Goal: Task Accomplishment & Management: Complete application form

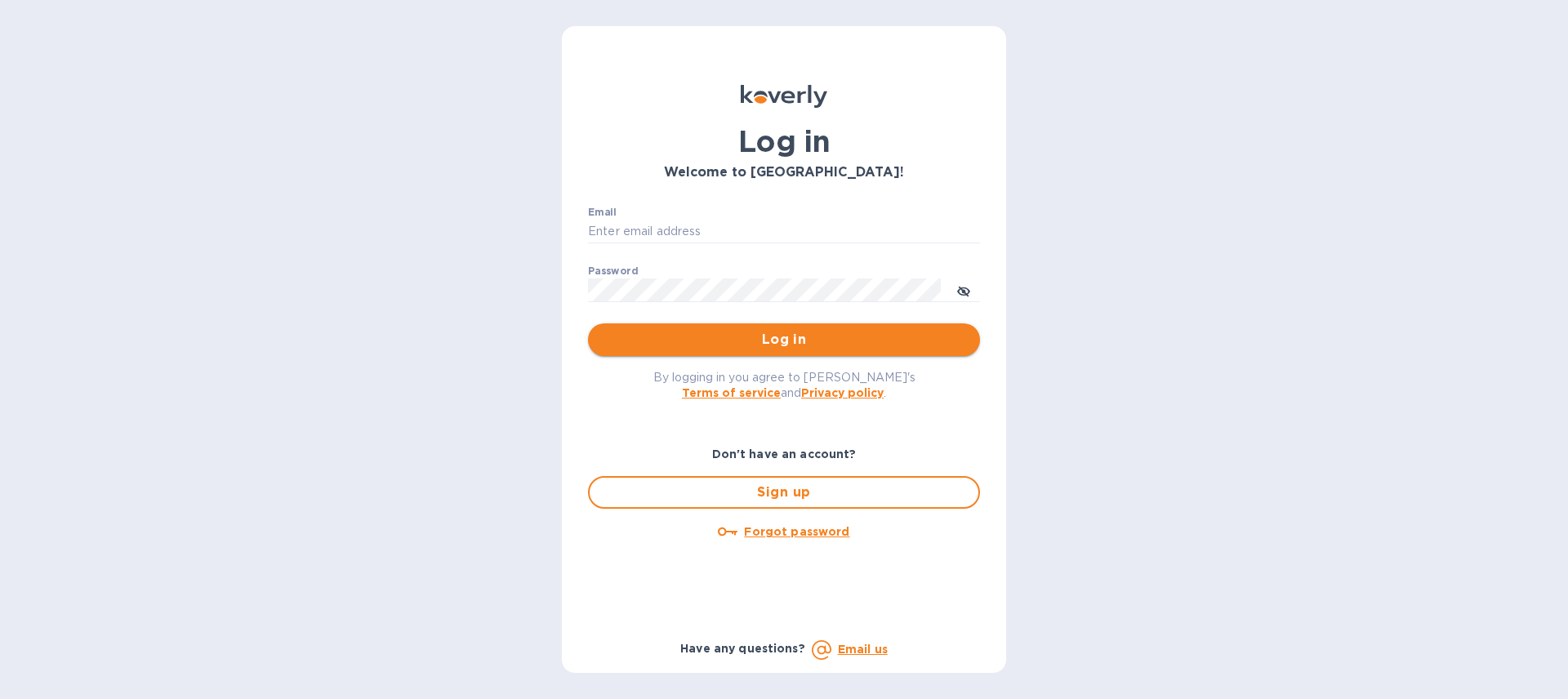
type input "operations@cabriniequipment.com"
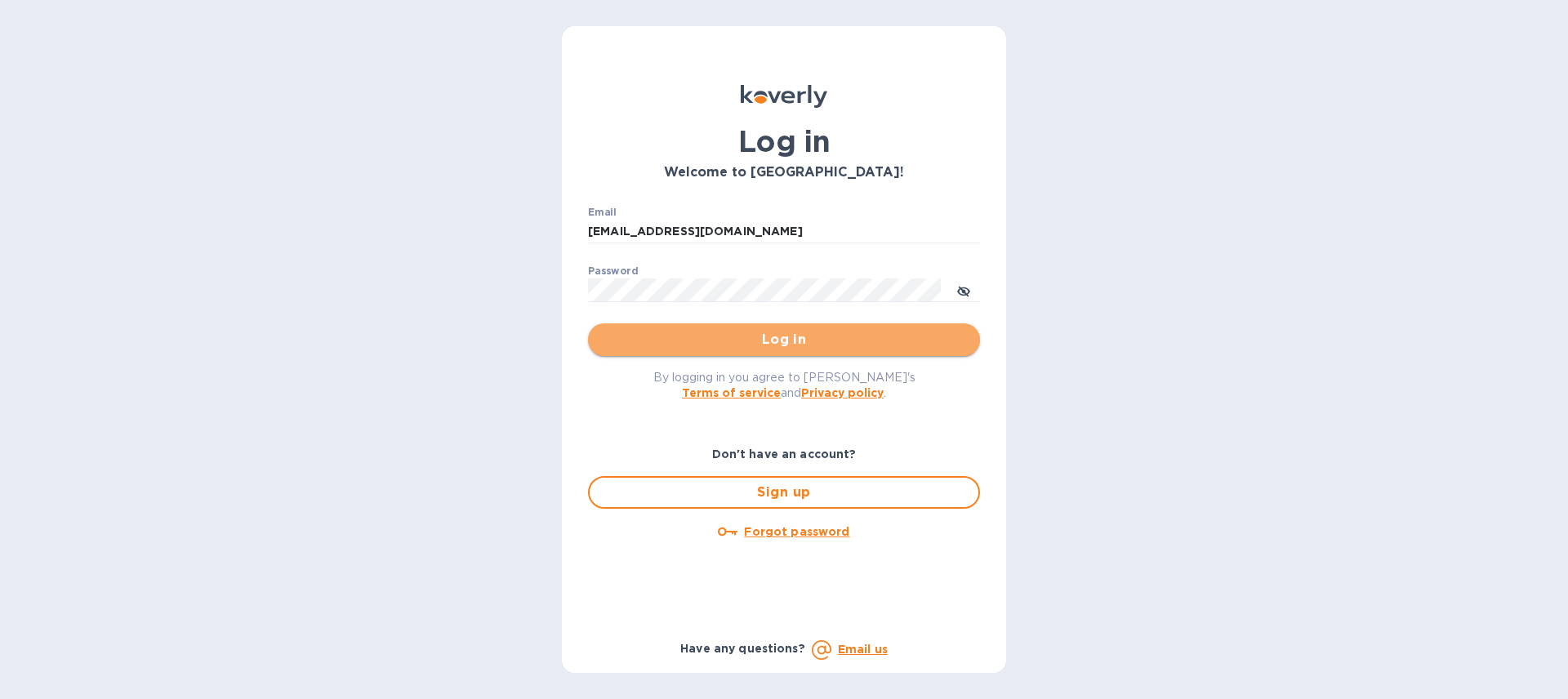
click at [792, 344] on span "Log in" at bounding box center [784, 339] width 366 height 19
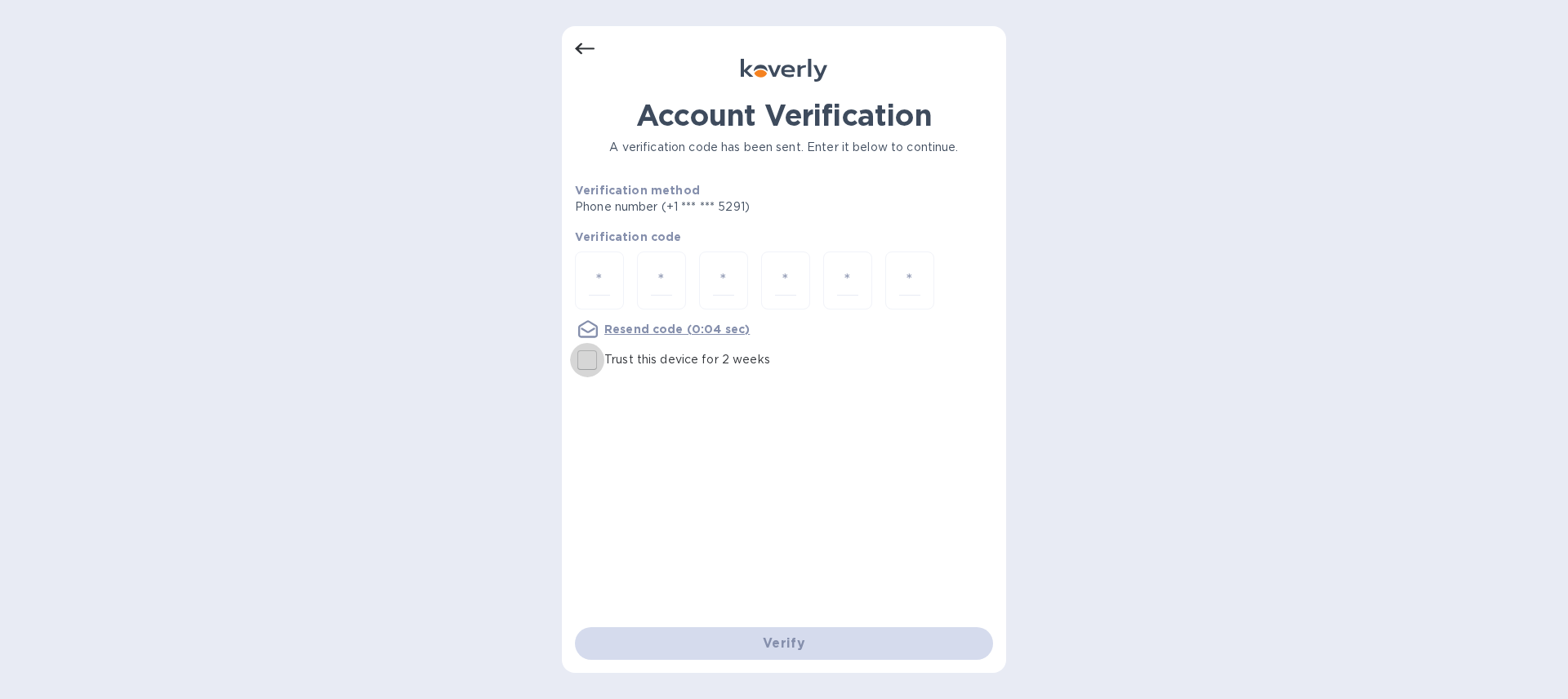
click at [591, 364] on input "Trust this device for 2 weeks" at bounding box center [587, 360] width 34 height 34
checkbox input "true"
click at [619, 276] on div at bounding box center [599, 280] width 49 height 58
type input "5"
type input "6"
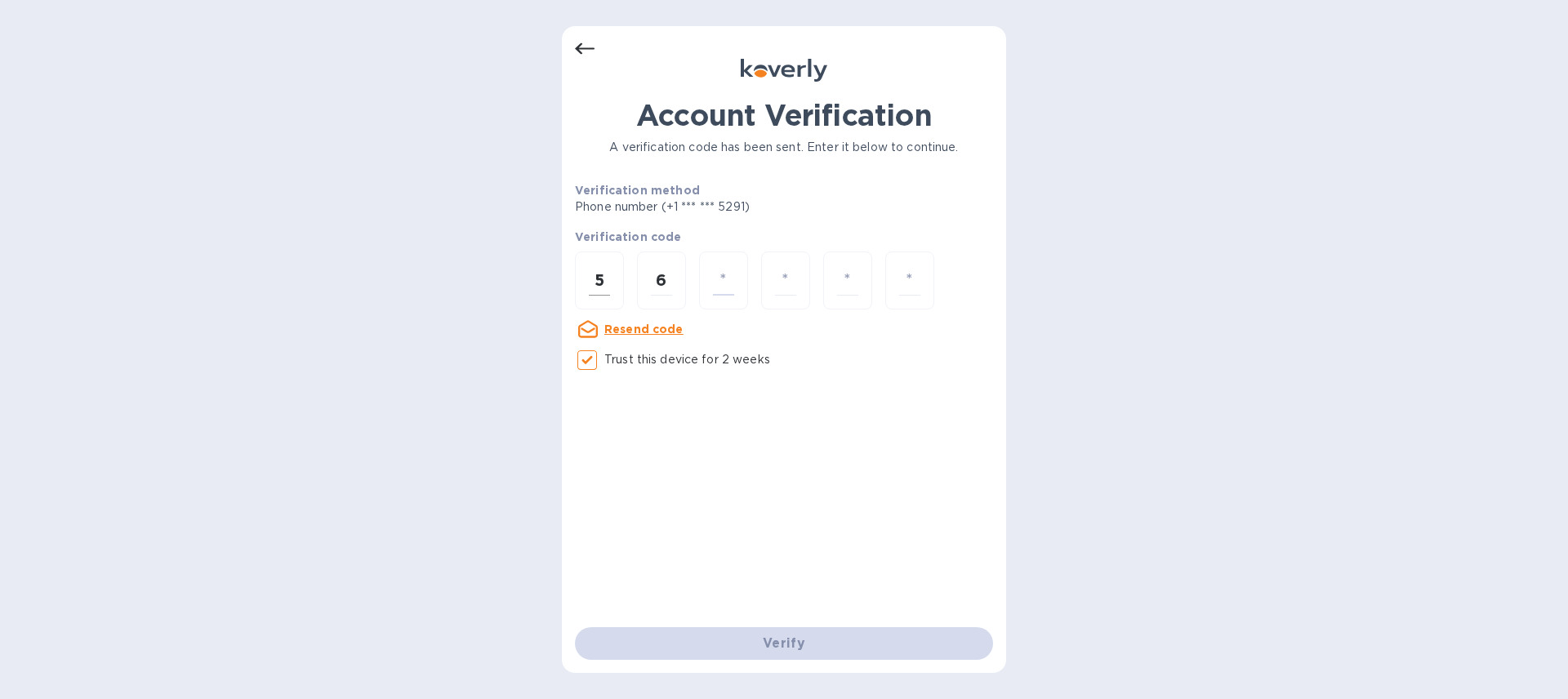
type input "4"
type input "0"
type input "2"
type input "6"
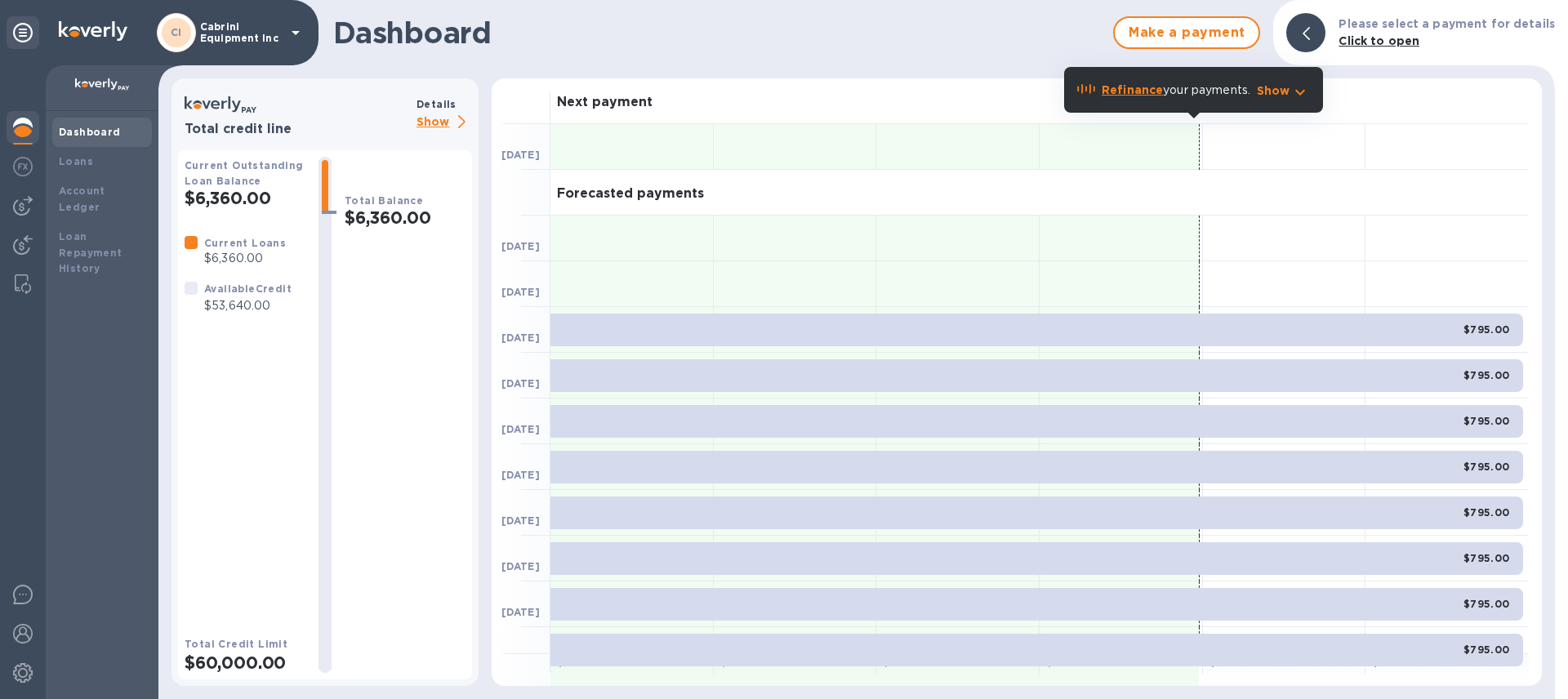
click at [436, 125] on p "Show" at bounding box center [444, 123] width 55 height 20
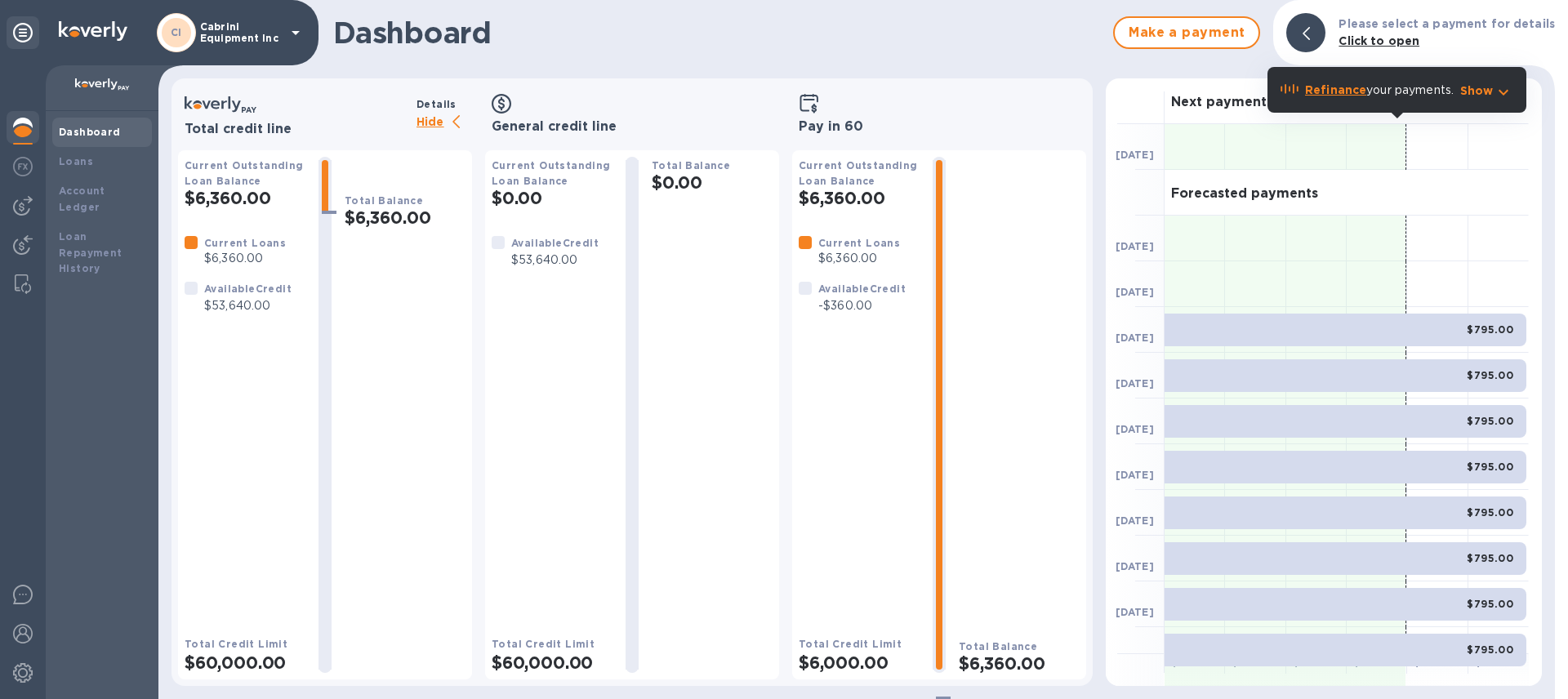
click at [848, 195] on h2 "$6,360.00" at bounding box center [858, 198] width 121 height 20
click at [186, 242] on div at bounding box center [191, 242] width 13 height 13
click at [1371, 45] on b "Click to open" at bounding box center [1378, 41] width 81 height 13
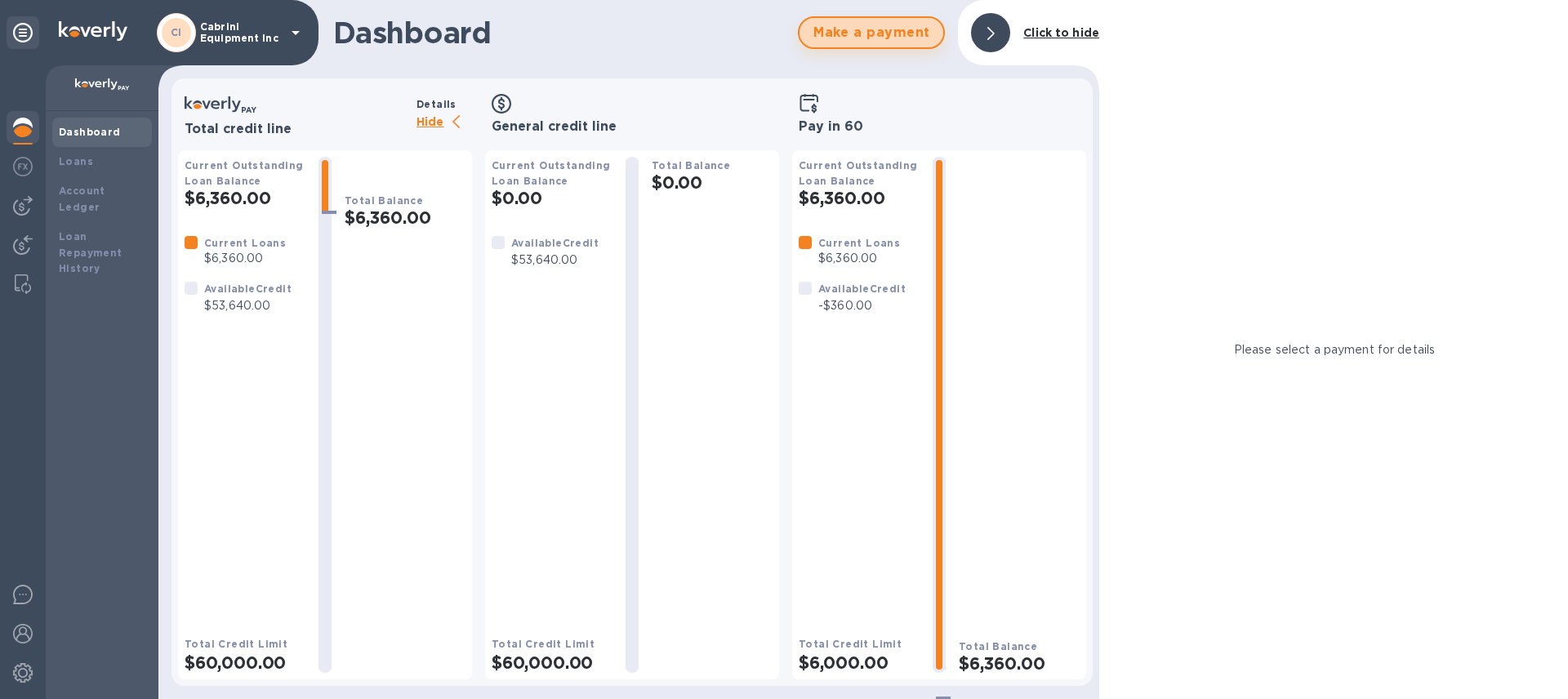
click at [897, 38] on span "Make a payment" at bounding box center [871, 32] width 118 height 19
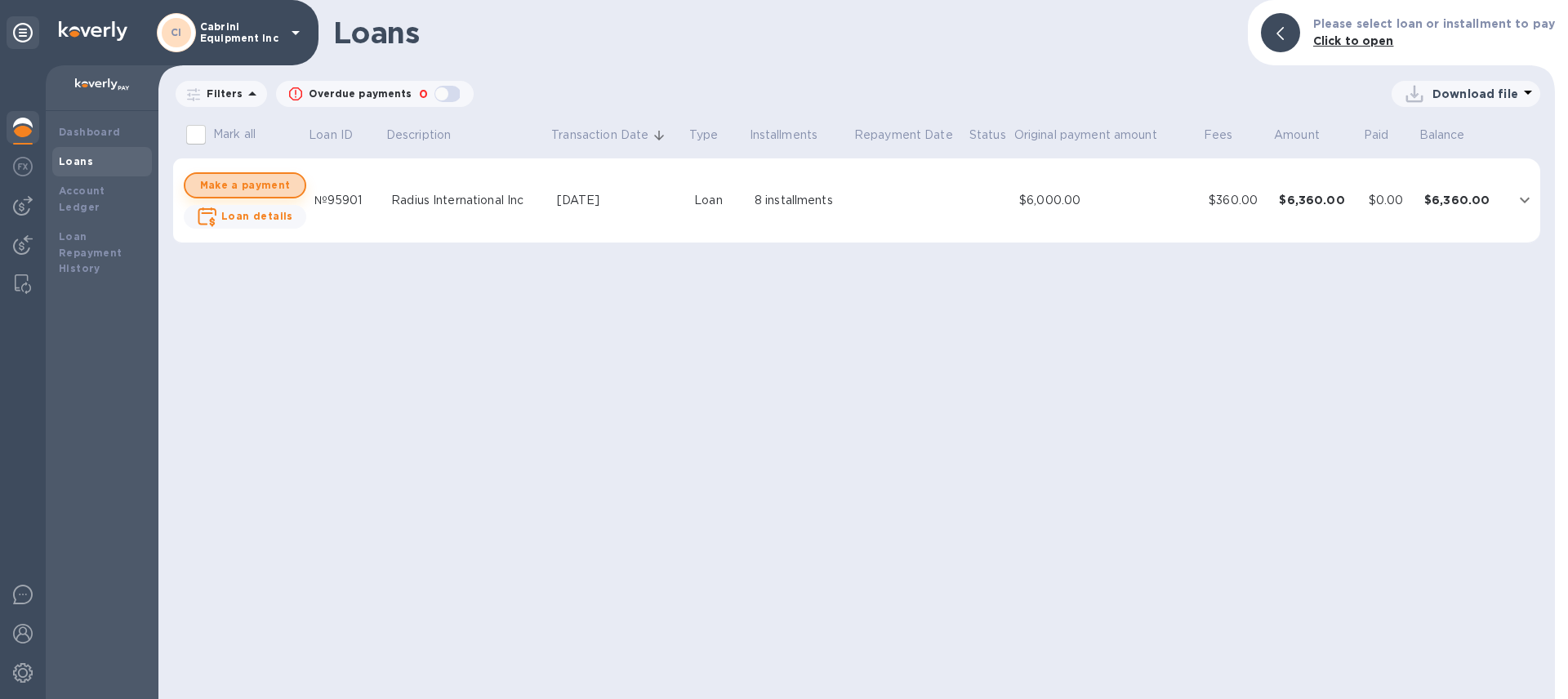
click at [265, 190] on span "Make a payment" at bounding box center [244, 185] width 93 height 19
checkbox input "true"
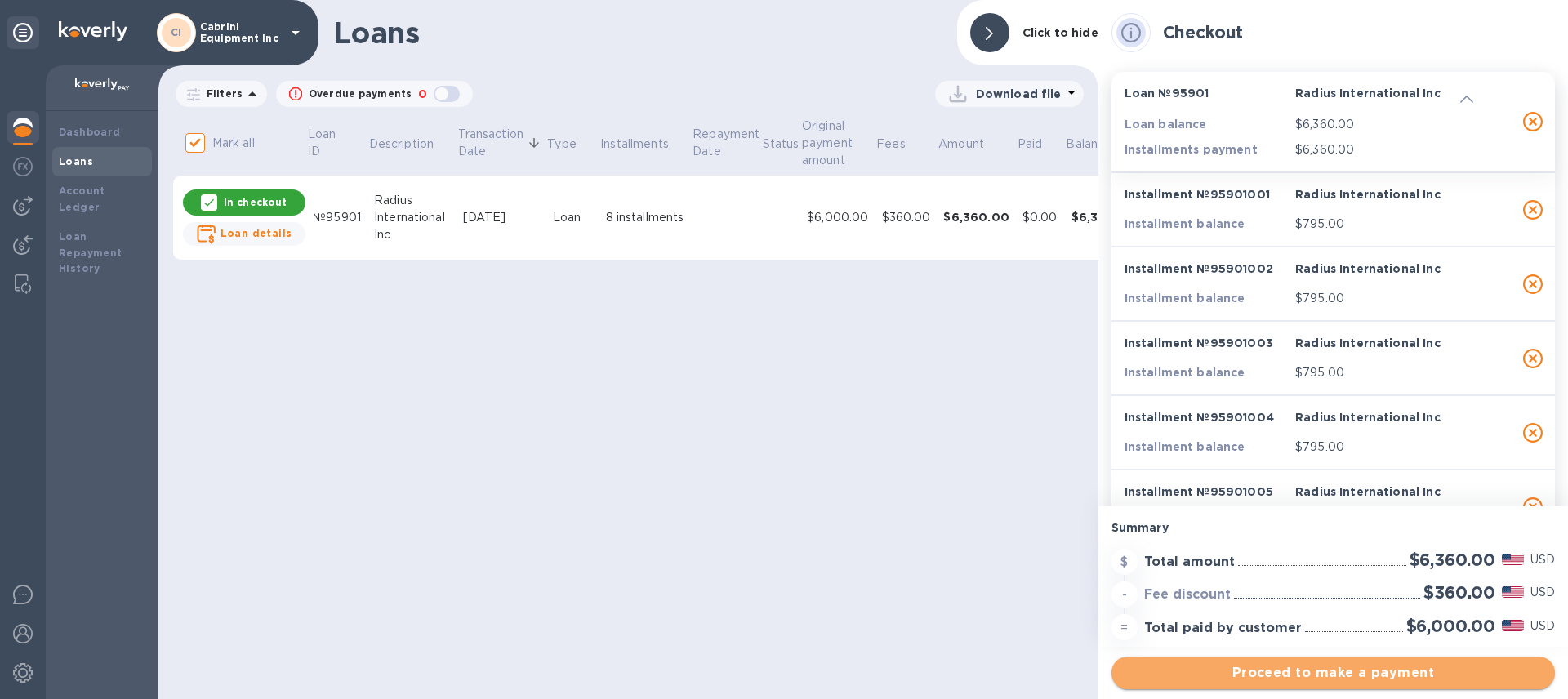
click at [1255, 679] on span "Proceed to make a payment" at bounding box center [1332, 672] width 417 height 19
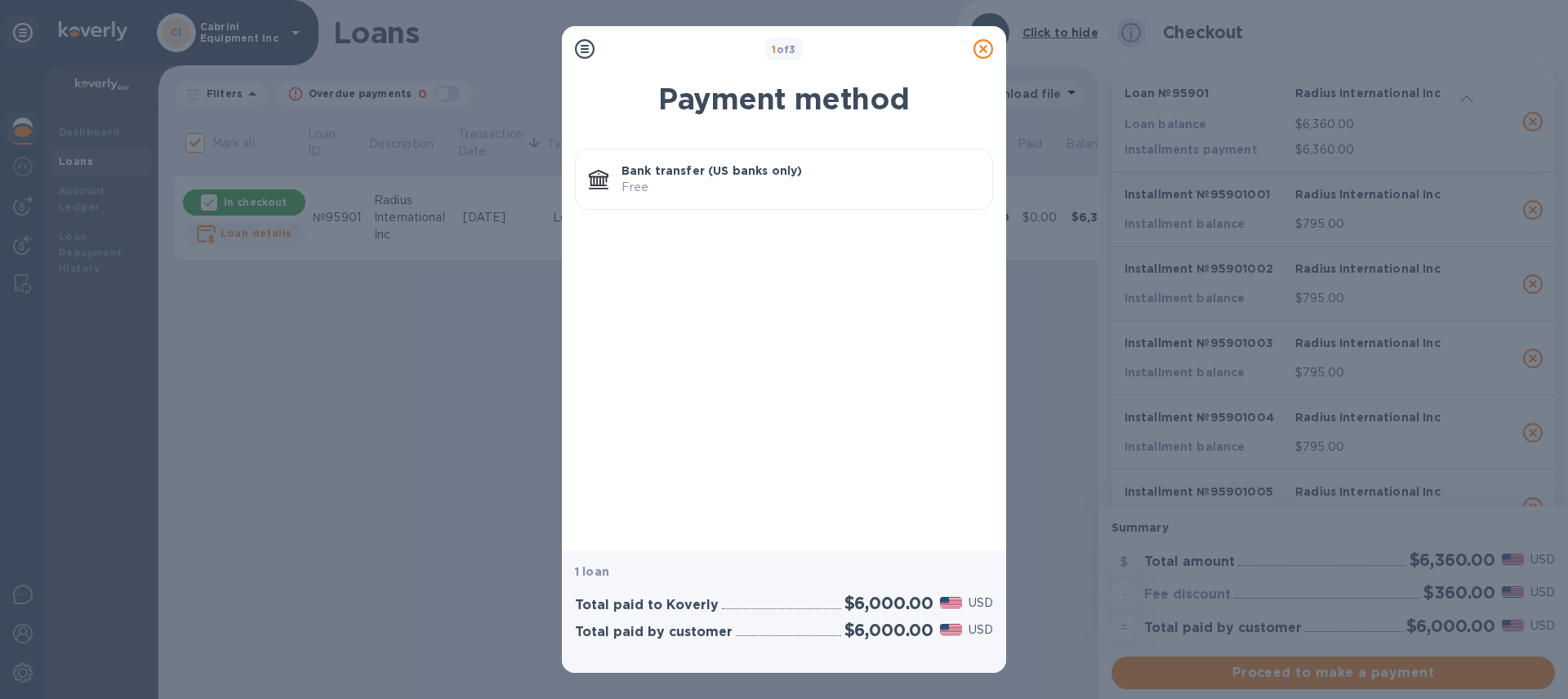
click at [982, 54] on icon at bounding box center [983, 48] width 19 height 19
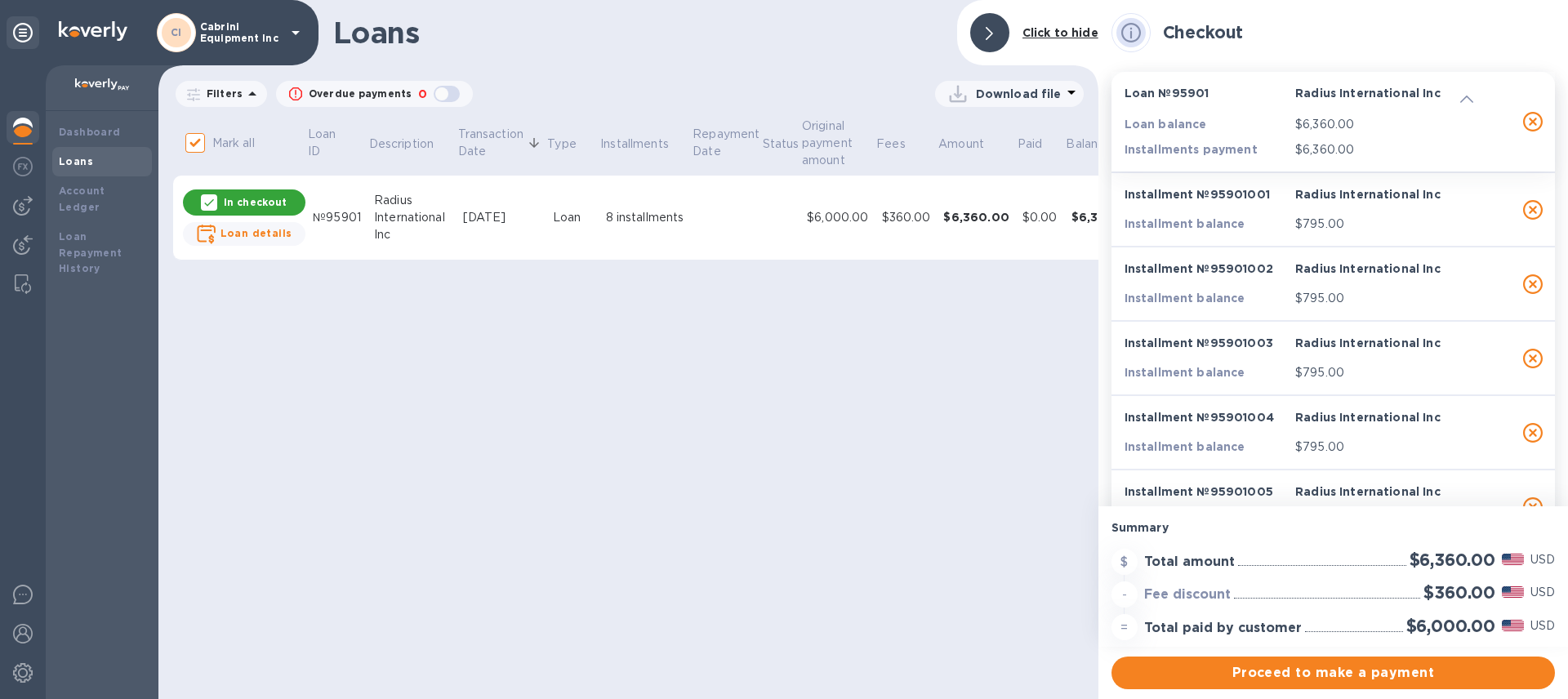
click at [18, 133] on img at bounding box center [23, 127] width 19 height 19
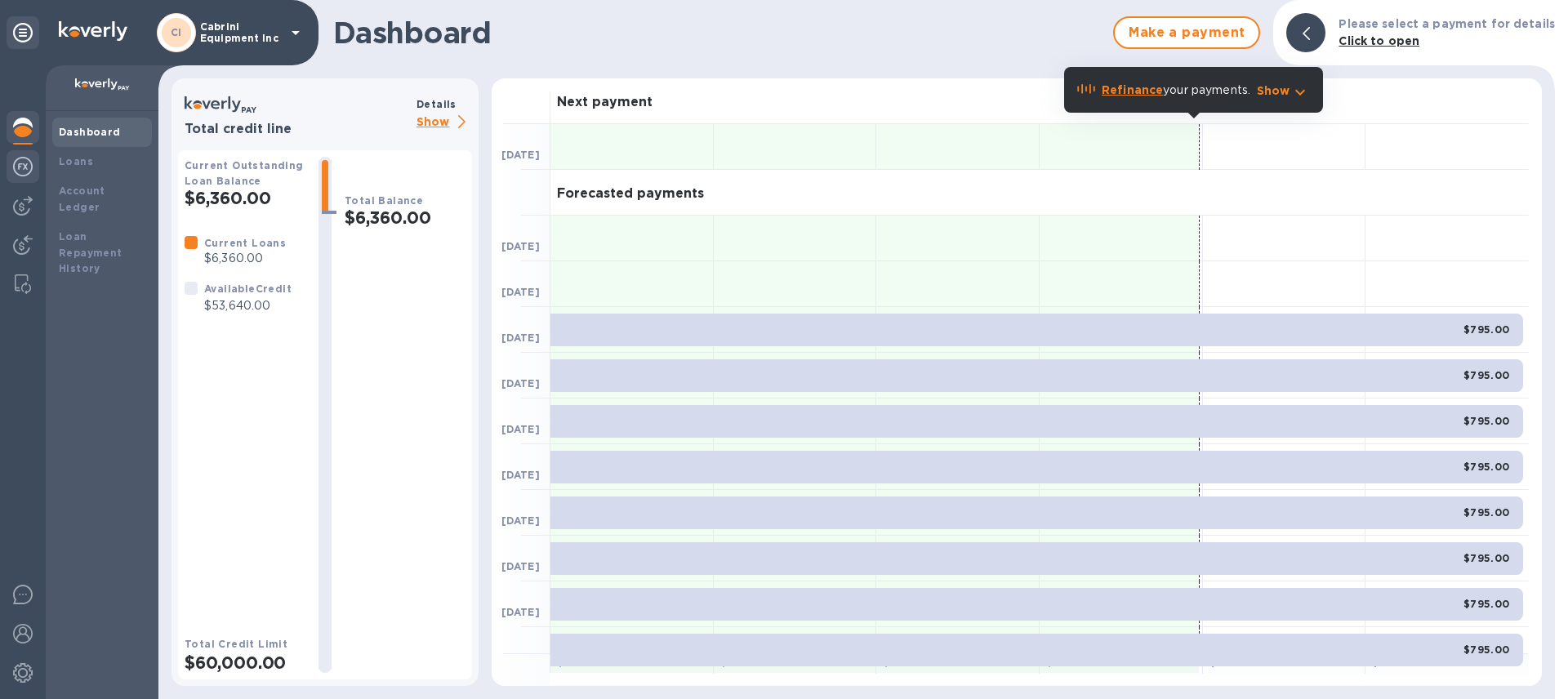
click at [18, 167] on img at bounding box center [23, 166] width 19 height 19
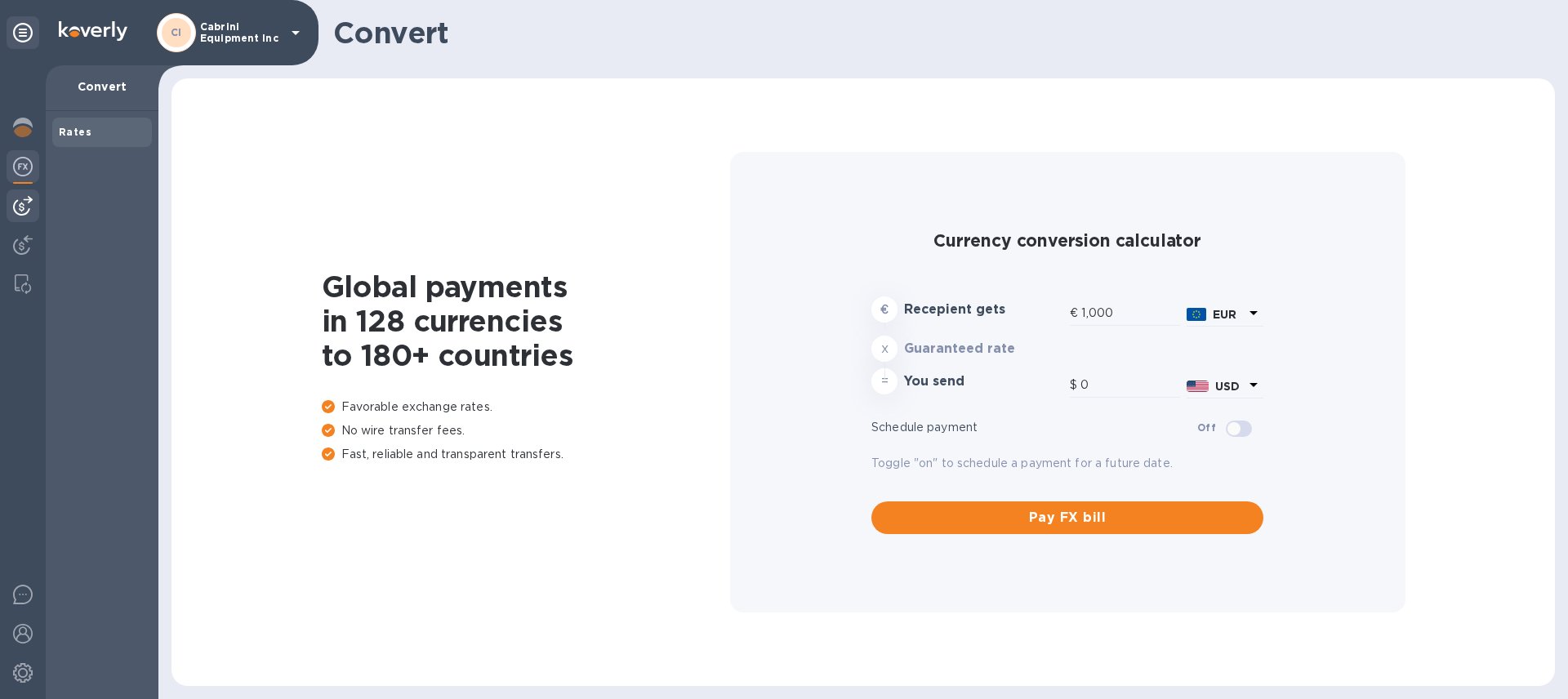
type input "1,171.34"
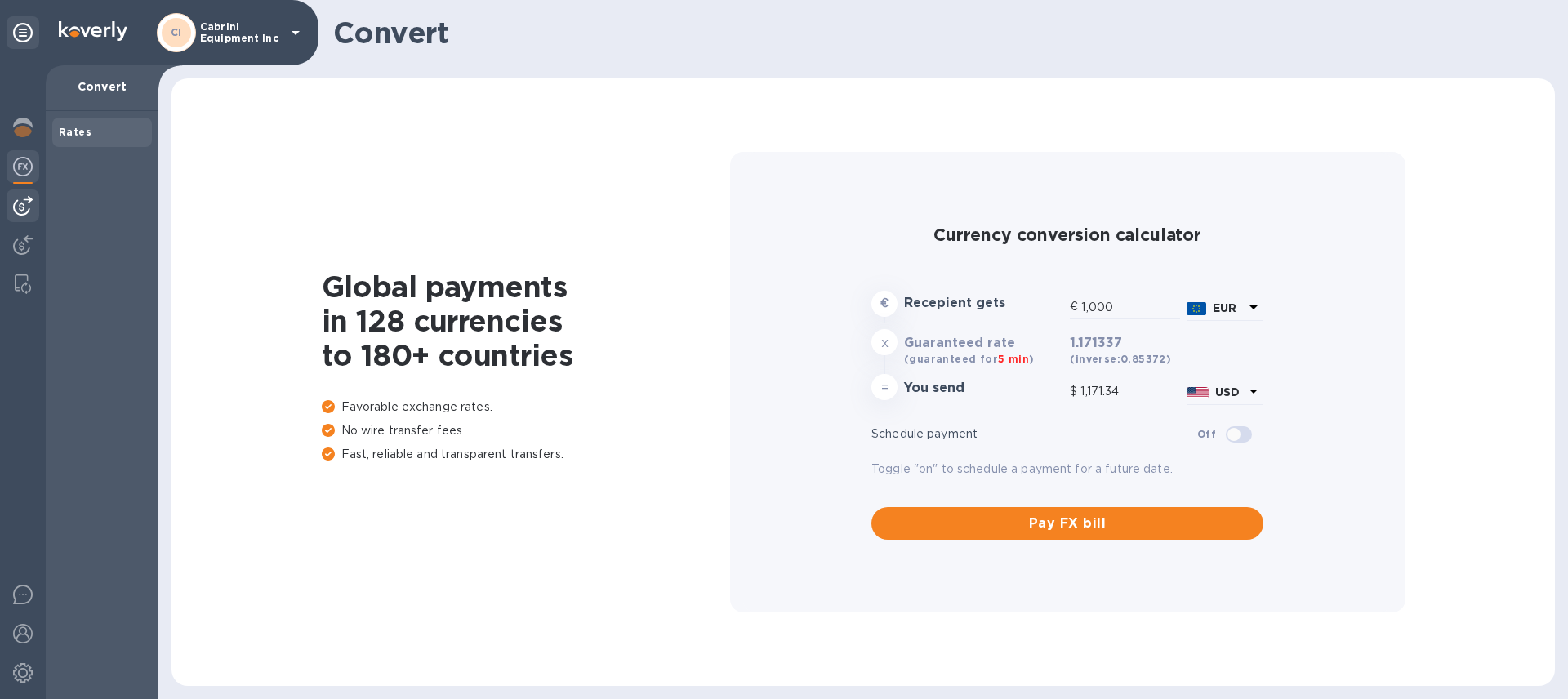
click at [18, 203] on img at bounding box center [23, 205] width 19 height 19
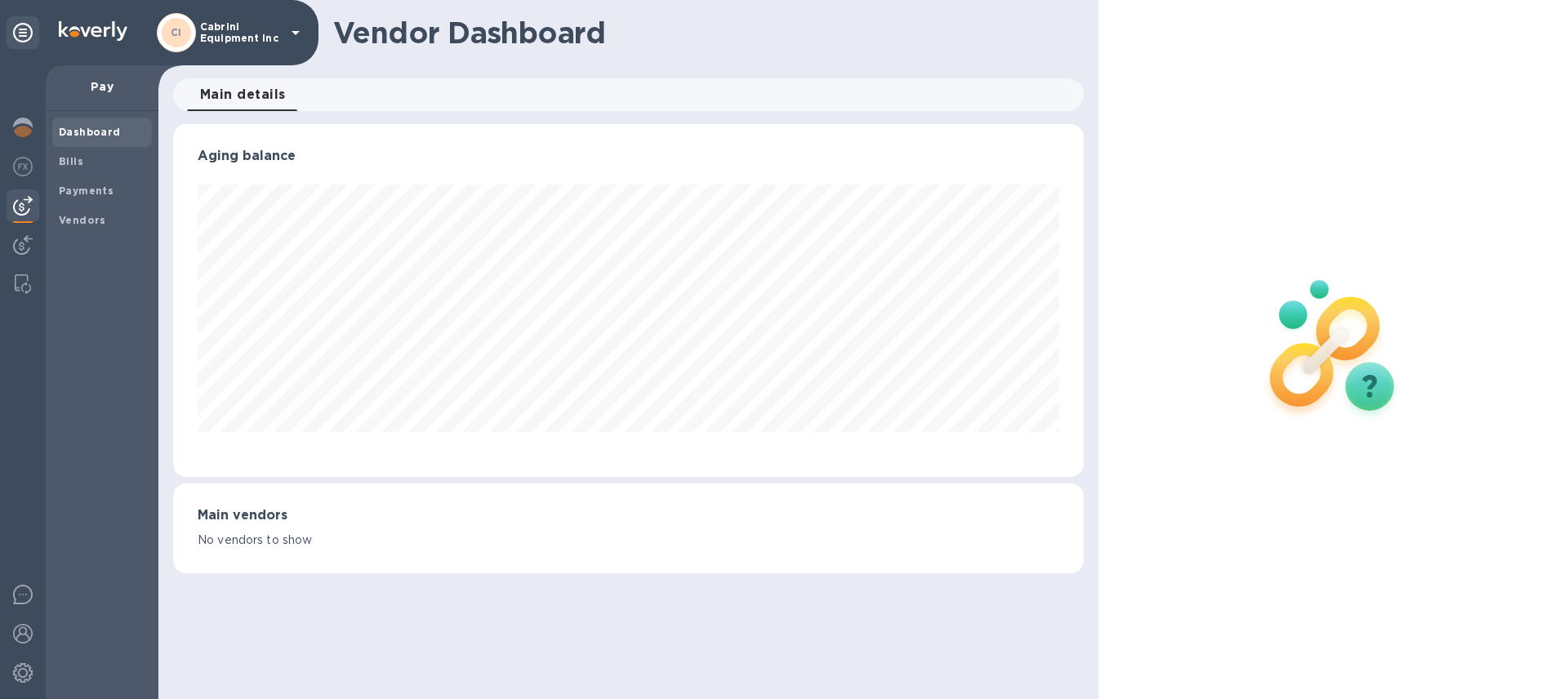
scroll to position [353, 909]
click at [19, 243] on img at bounding box center [23, 244] width 19 height 19
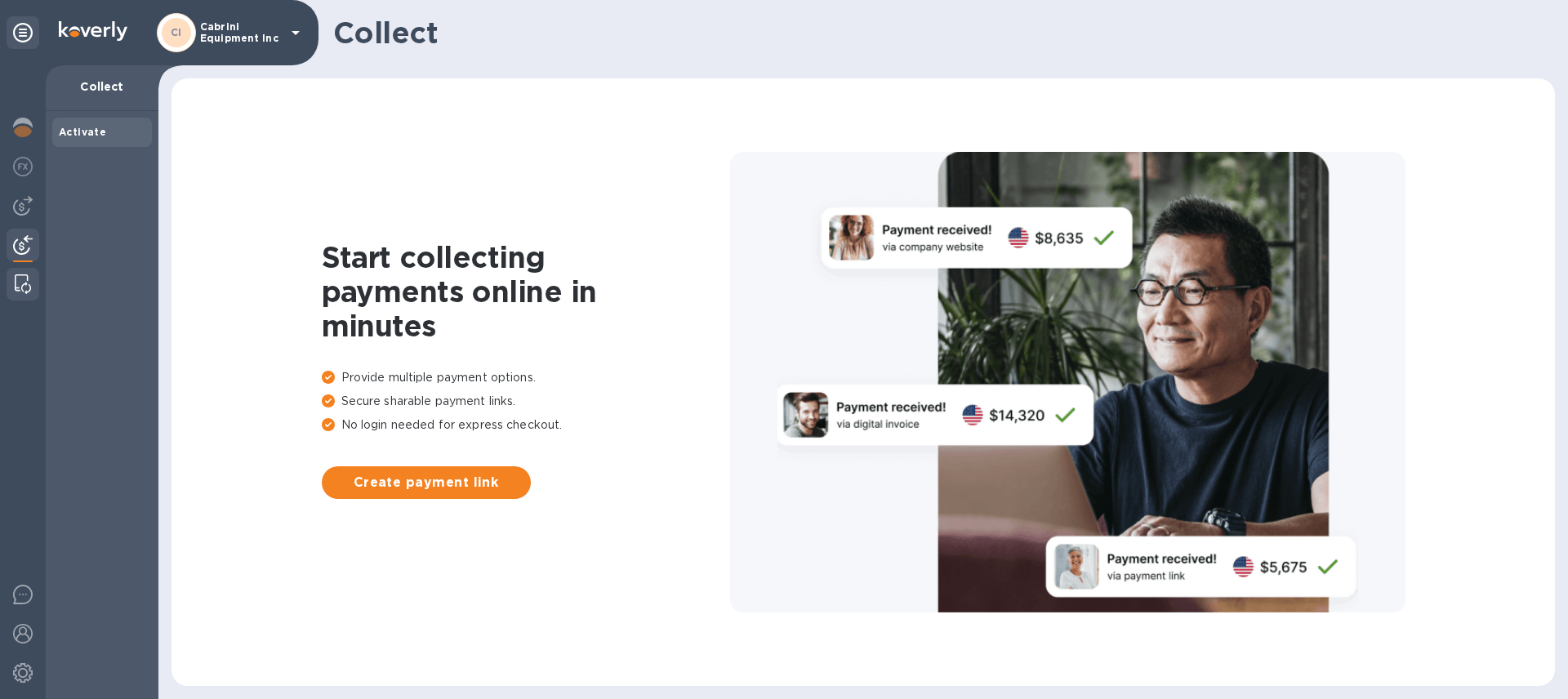
click at [15, 274] on img at bounding box center [23, 283] width 17 height 19
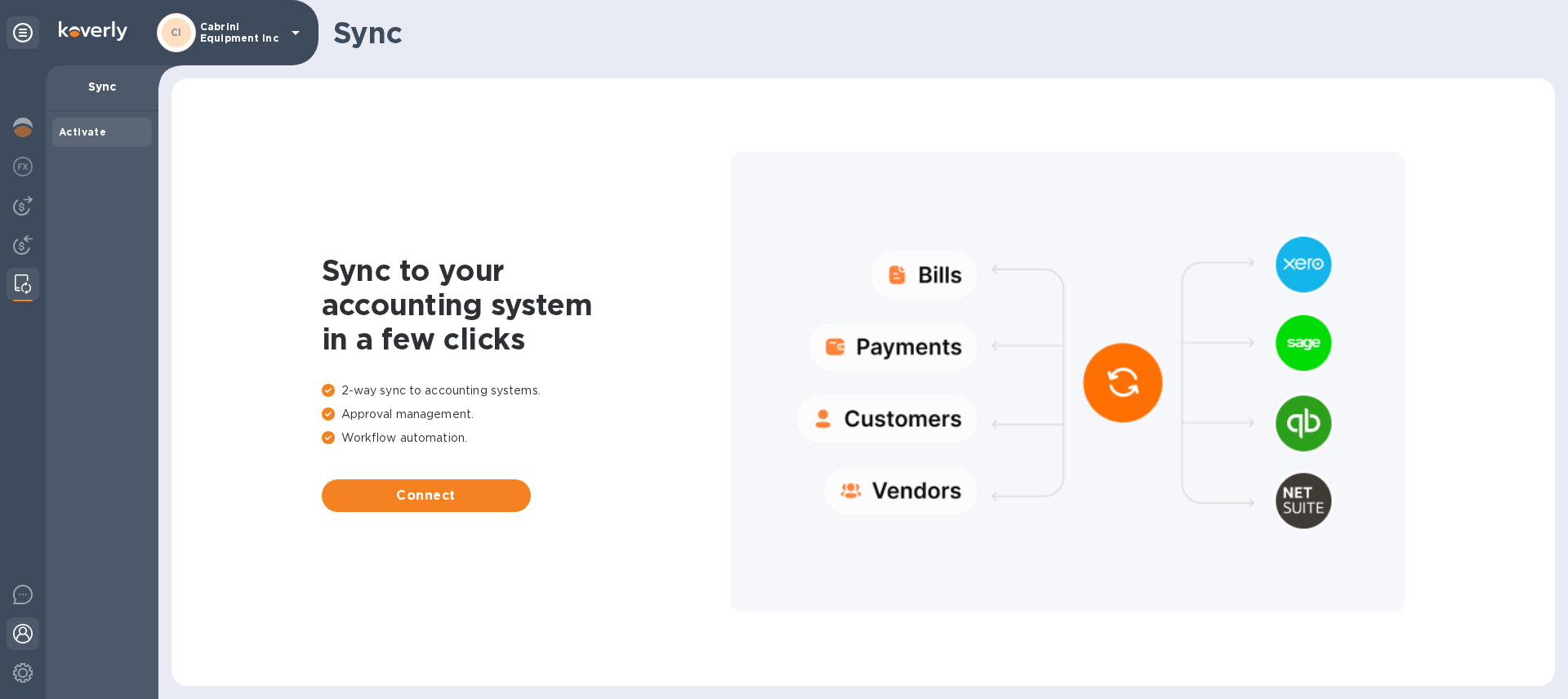
click at [18, 634] on img at bounding box center [23, 633] width 19 height 19
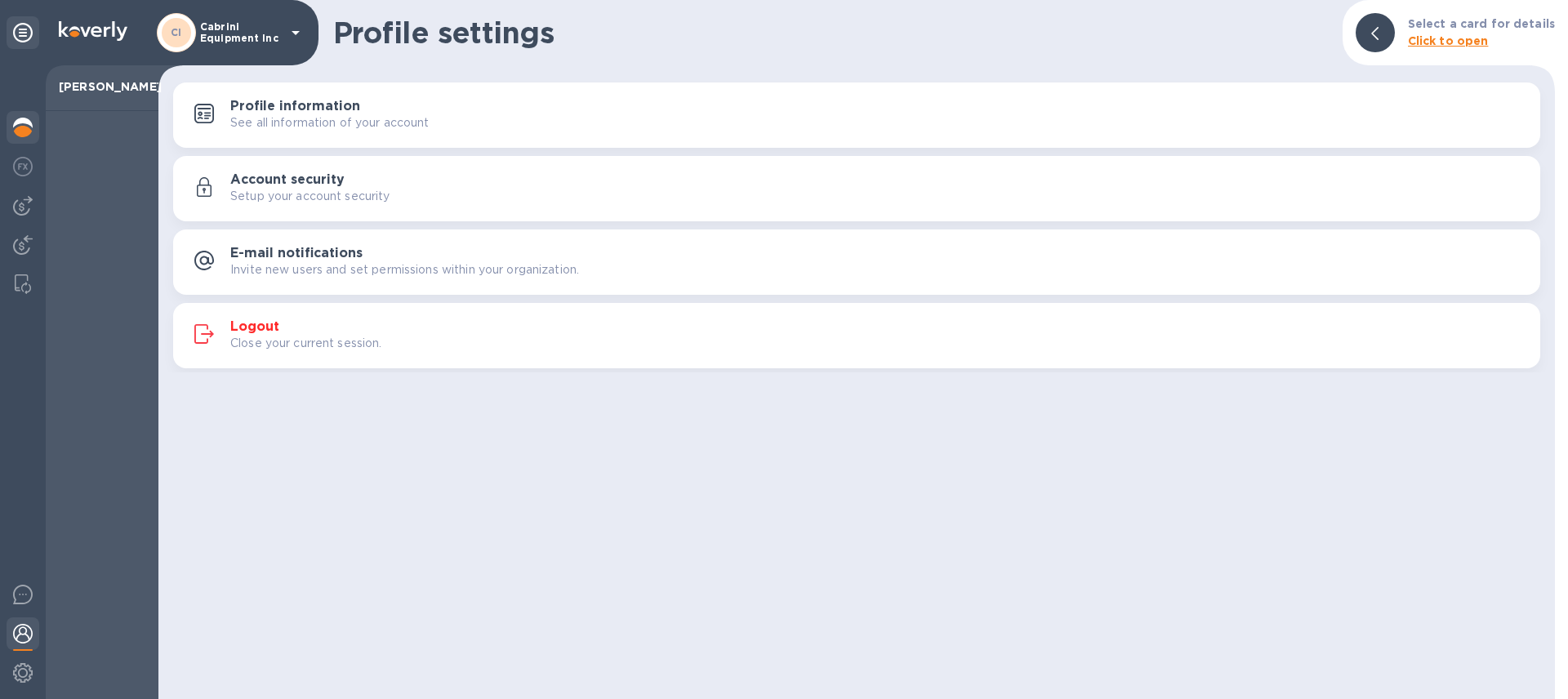
click at [20, 130] on img at bounding box center [23, 127] width 19 height 19
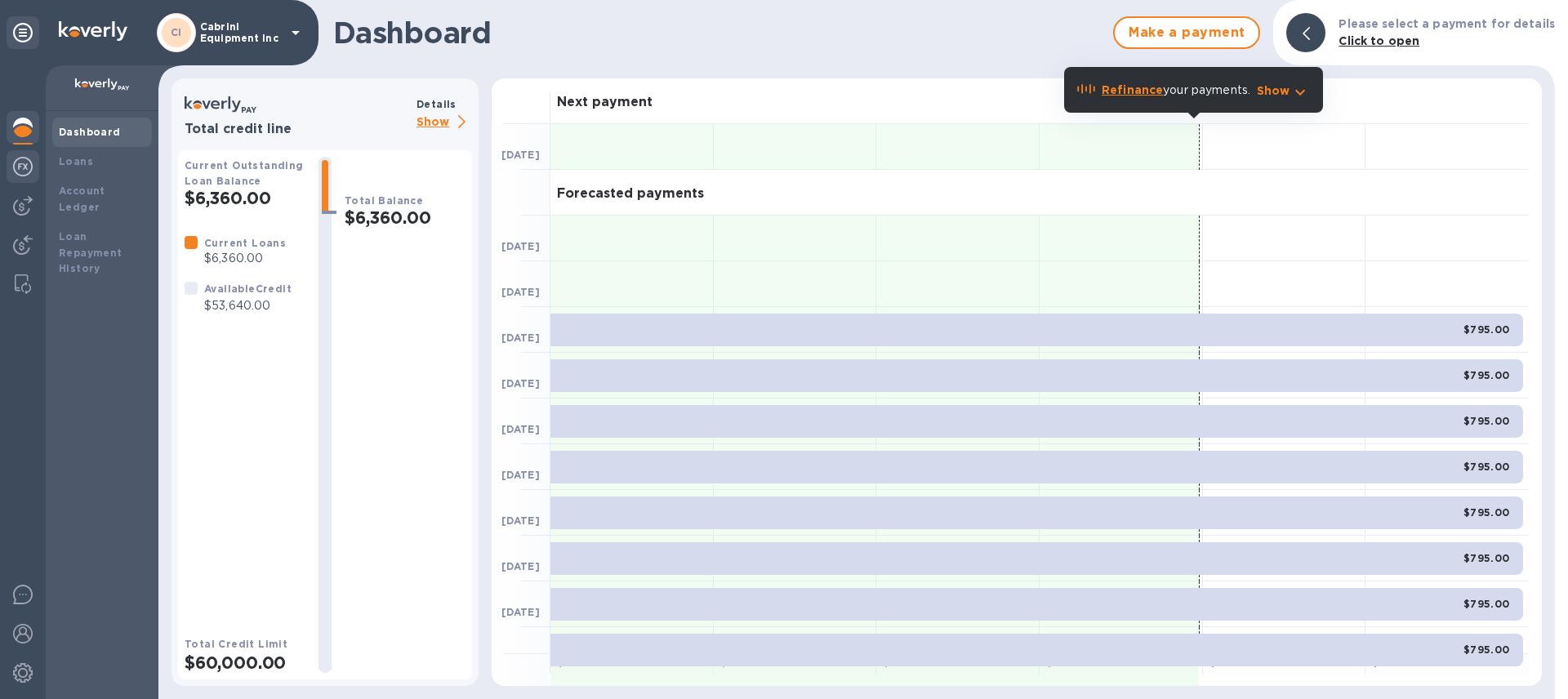
click at [26, 174] on img at bounding box center [23, 166] width 19 height 19
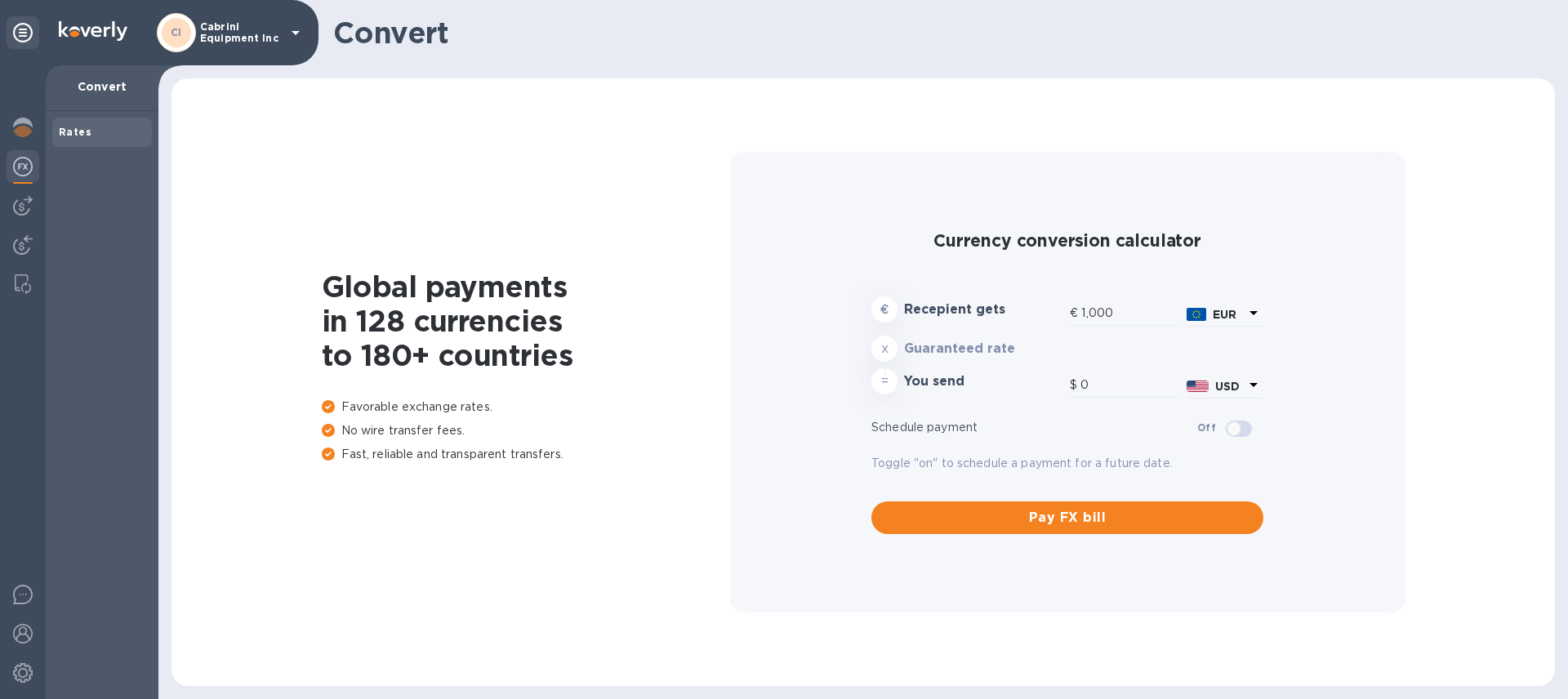
type input "1,171.34"
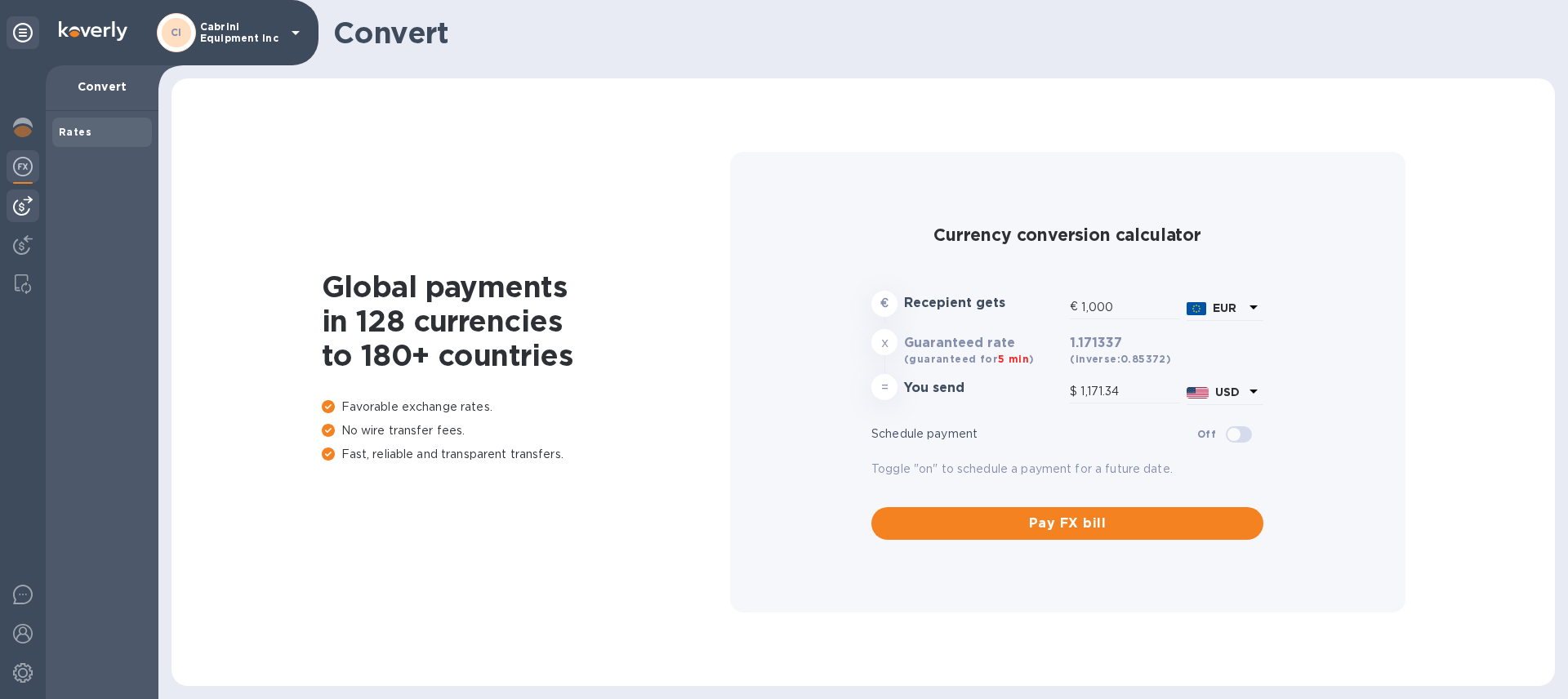
click at [22, 200] on img at bounding box center [23, 205] width 19 height 19
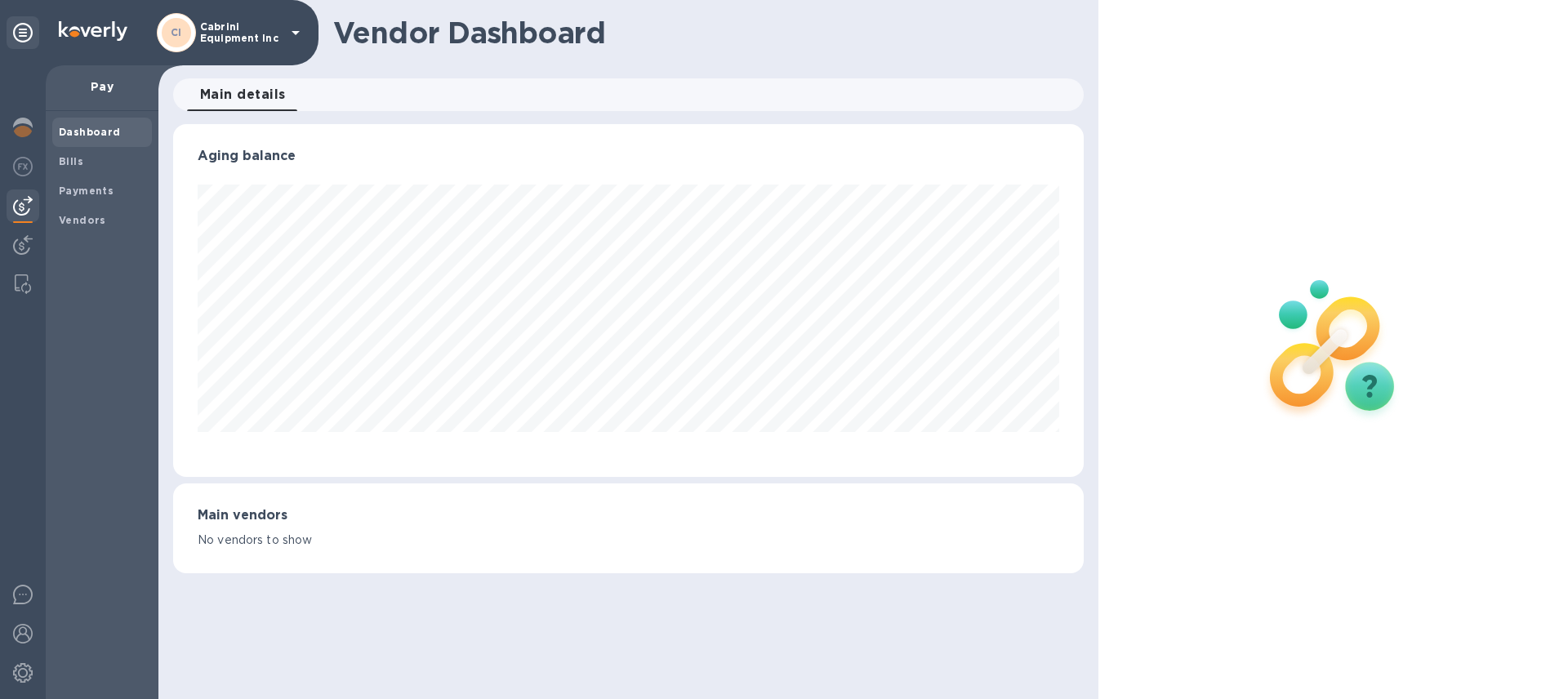
scroll to position [353, 909]
click at [277, 547] on p "No vendors to show" at bounding box center [628, 540] width 862 height 18
click at [82, 160] on span "Bills" at bounding box center [102, 162] width 87 height 17
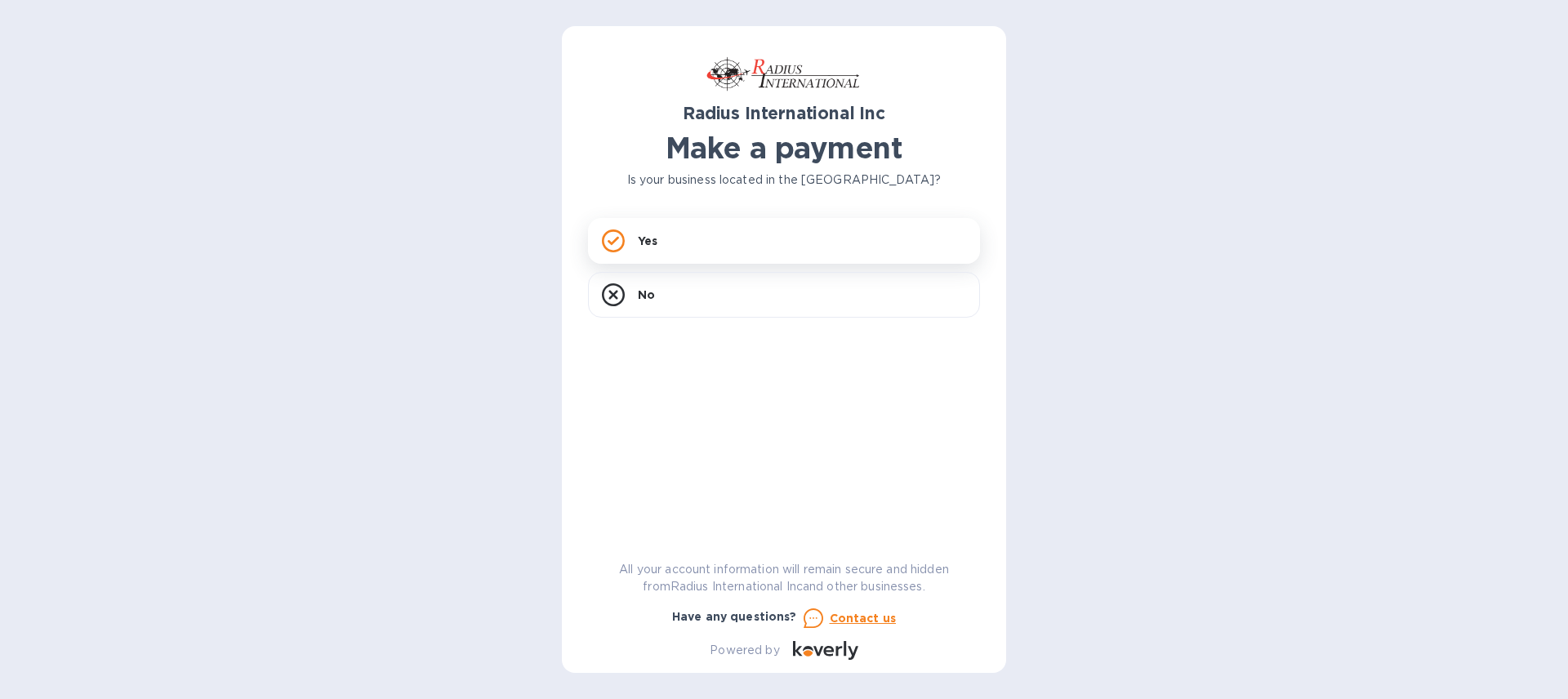
click at [639, 243] on p "Yes" at bounding box center [647, 241] width 19 height 17
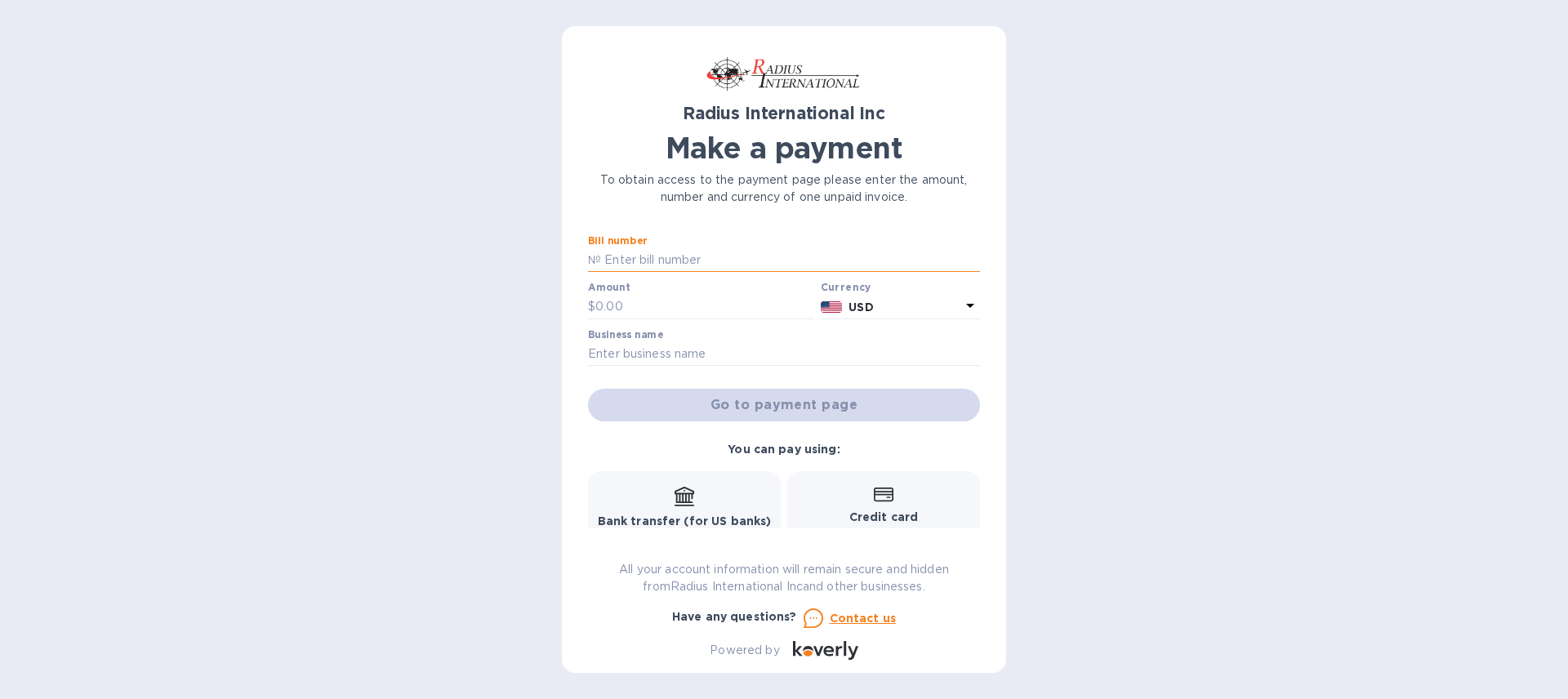
click at [625, 251] on input "text" at bounding box center [790, 260] width 379 height 24
click at [619, 252] on input "text" at bounding box center [790, 260] width 379 height 24
paste input "SSI00096052"
type input "SSI00096052"
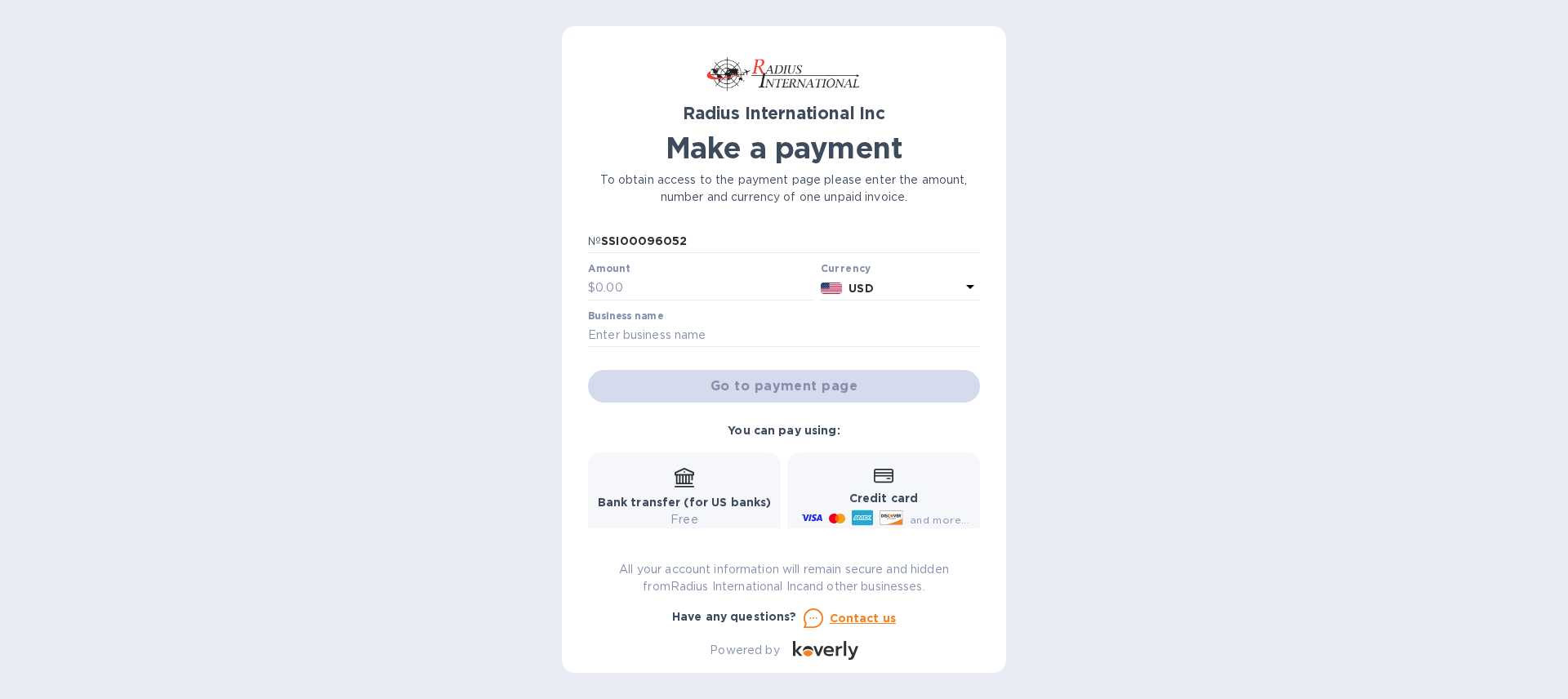
scroll to position [18, 0]
click at [649, 293] on input "text" at bounding box center [705, 288] width 219 height 24
type input "12,299.67"
click at [700, 340] on input "text" at bounding box center [783, 336] width 392 height 24
type input "Cabrini Equipment Inc."
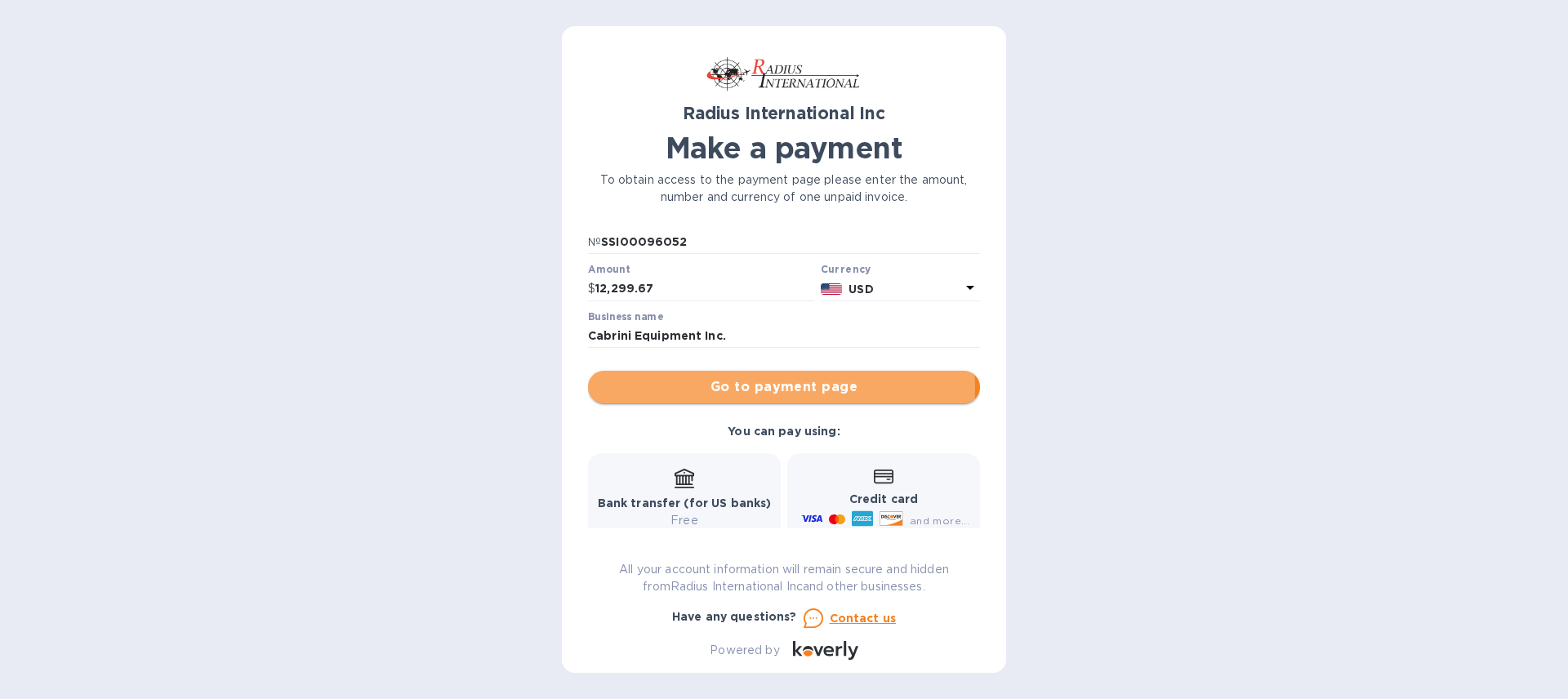
click at [752, 390] on span "Go to payment page" at bounding box center [784, 386] width 366 height 19
